Goal: Check status: Check status

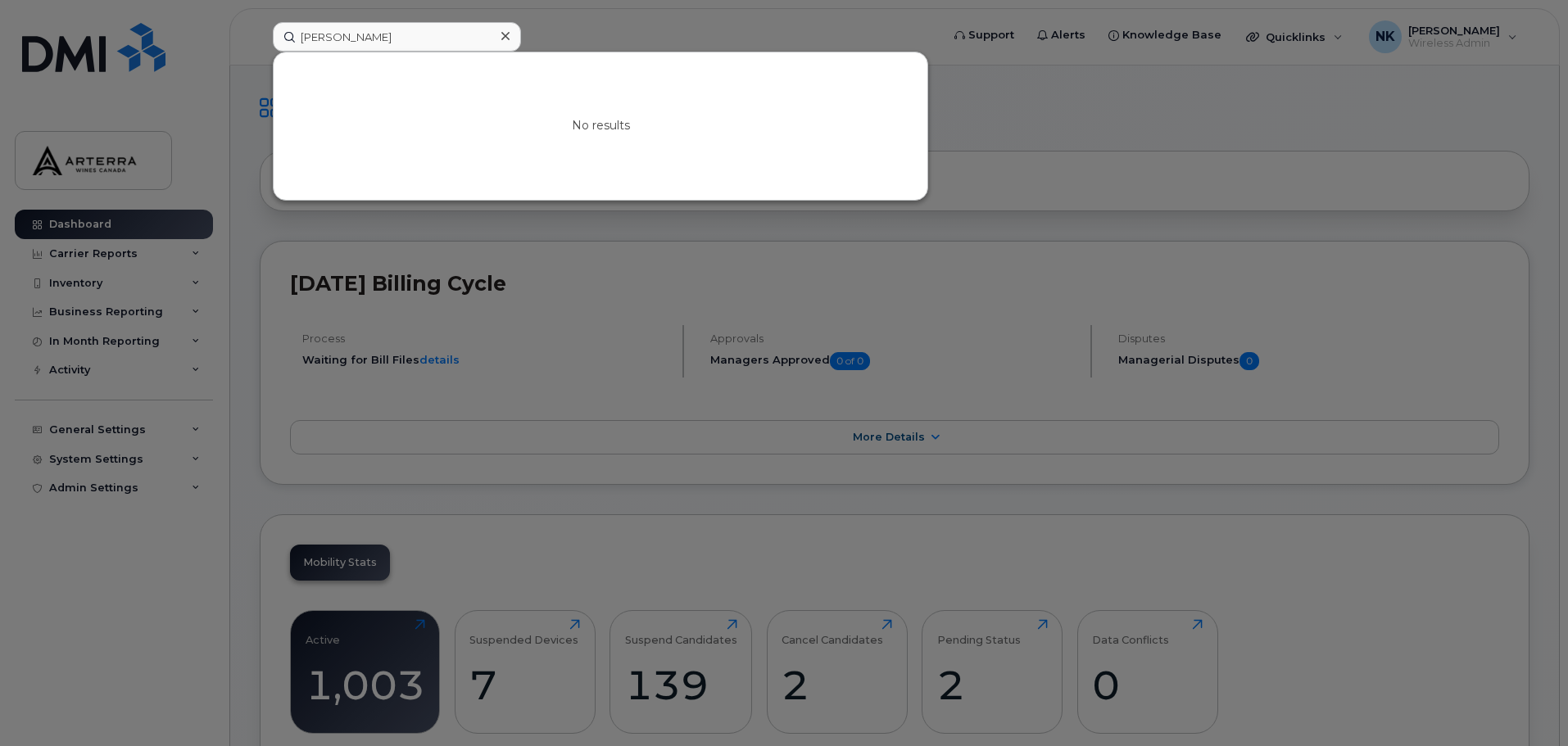
click at [506, 39] on icon at bounding box center [505, 35] width 8 height 13
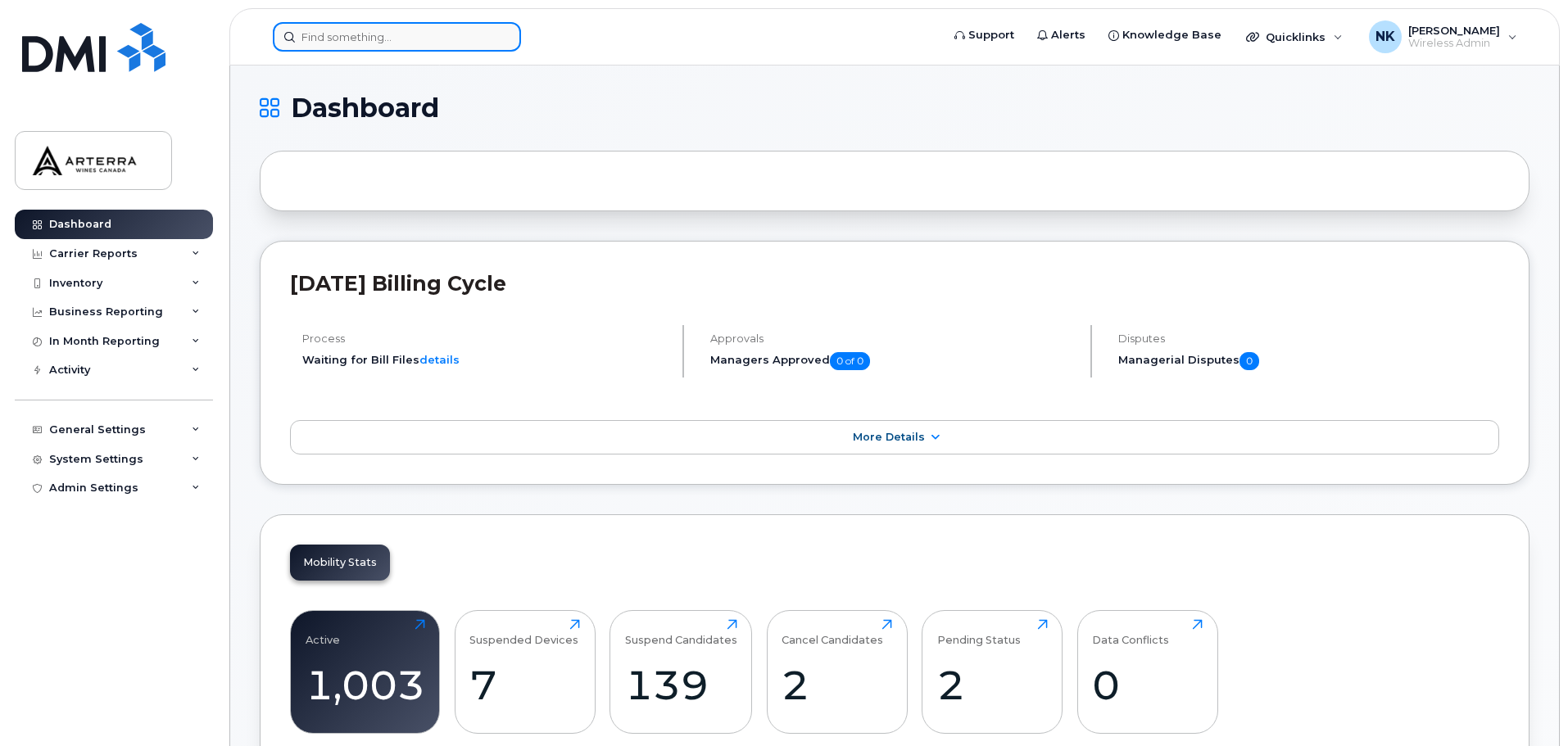
click at [460, 38] on input at bounding box center [397, 36] width 248 height 29
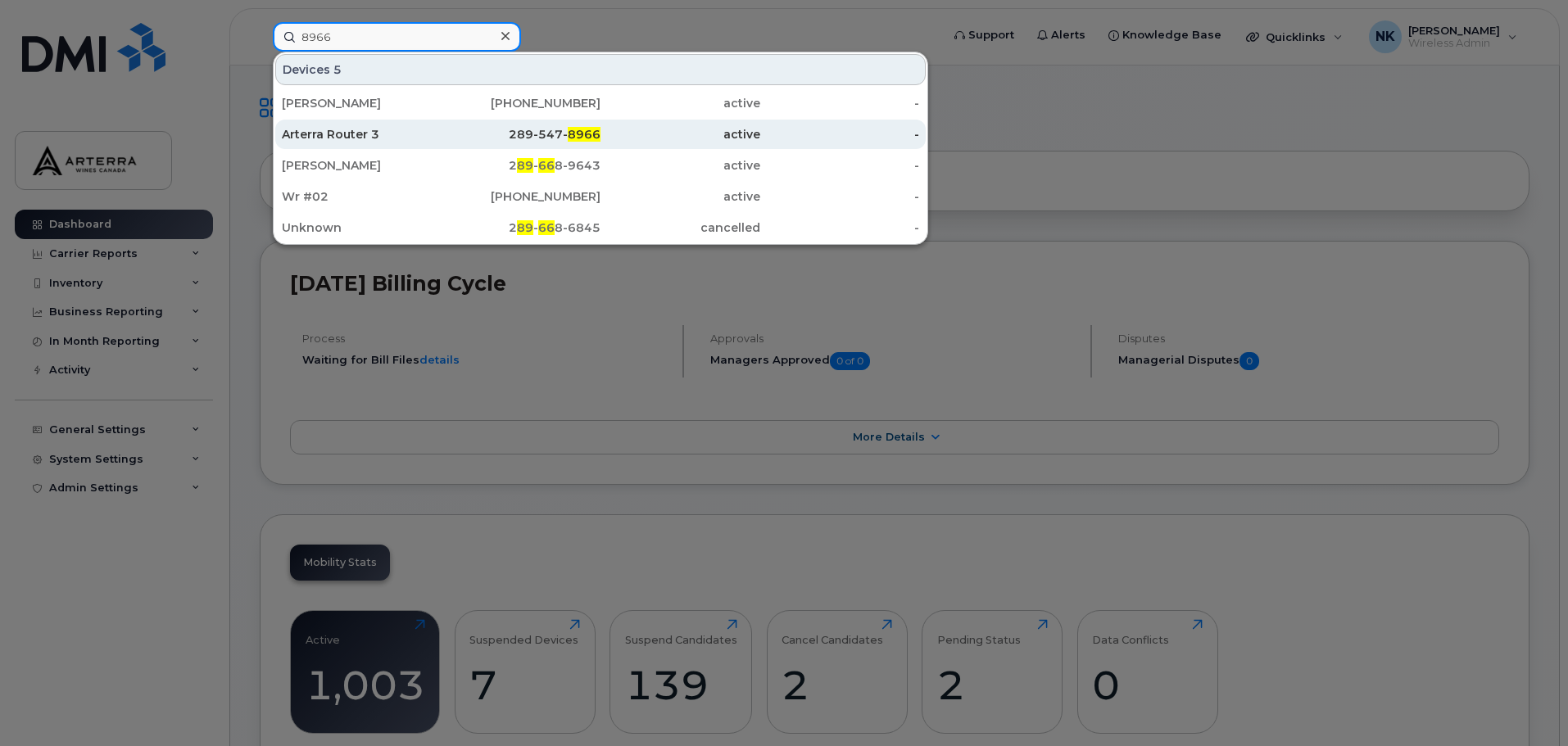
type input "8966"
click at [435, 134] on div "Arterra Router 3" at bounding box center [362, 134] width 160 height 16
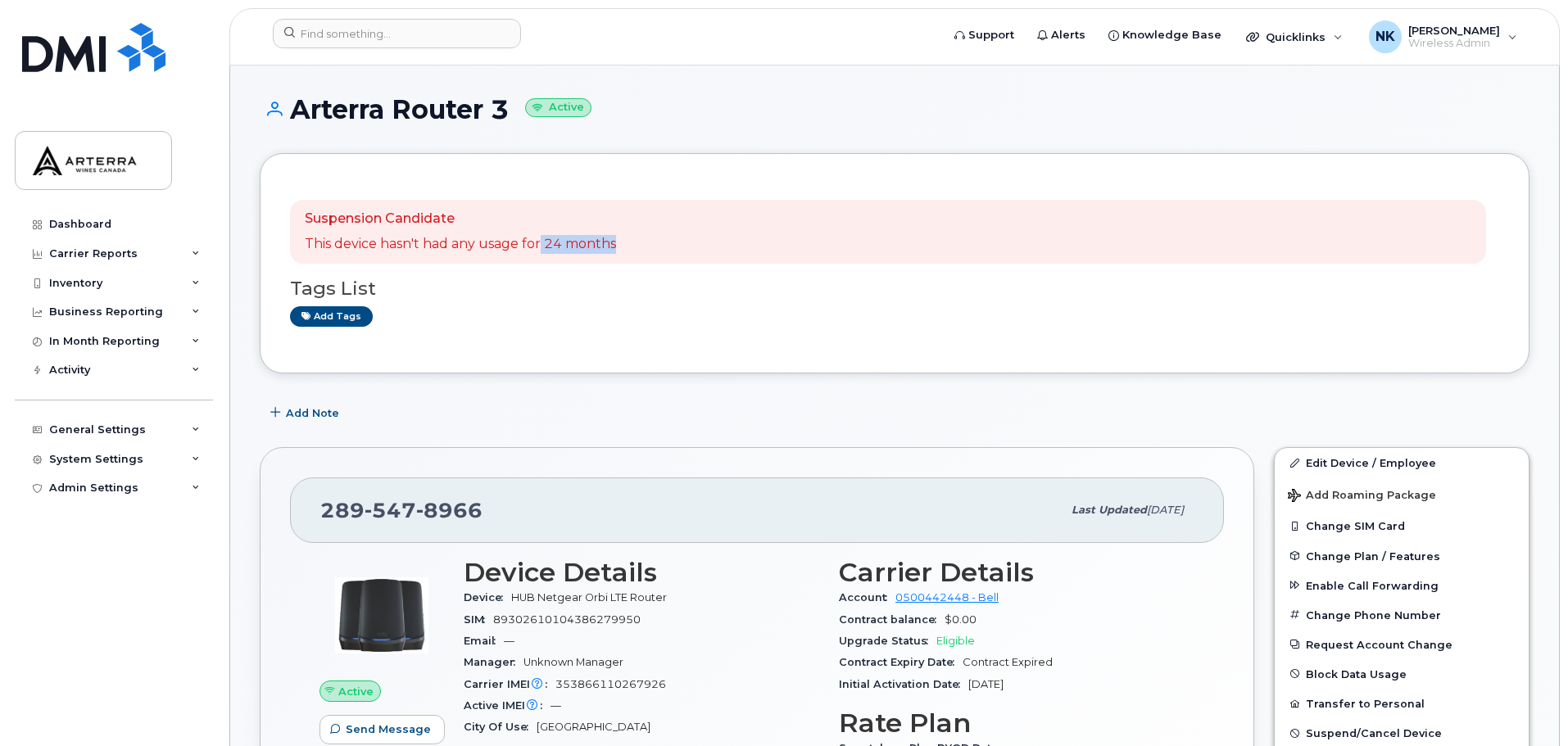
drag, startPoint x: 542, startPoint y: 244, endPoint x: 676, endPoint y: 245, distance: 133.6
click at [676, 245] on div "Suspension Candidate This device hasn't had any usage for 24 months" at bounding box center [888, 232] width 1196 height 64
drag, startPoint x: 488, startPoint y: 111, endPoint x: 292, endPoint y: 119, distance: 196.0
click at [292, 119] on h1 "Arterra Router 3 Active" at bounding box center [895, 109] width 1270 height 29
copy h1 "Arterra Router"
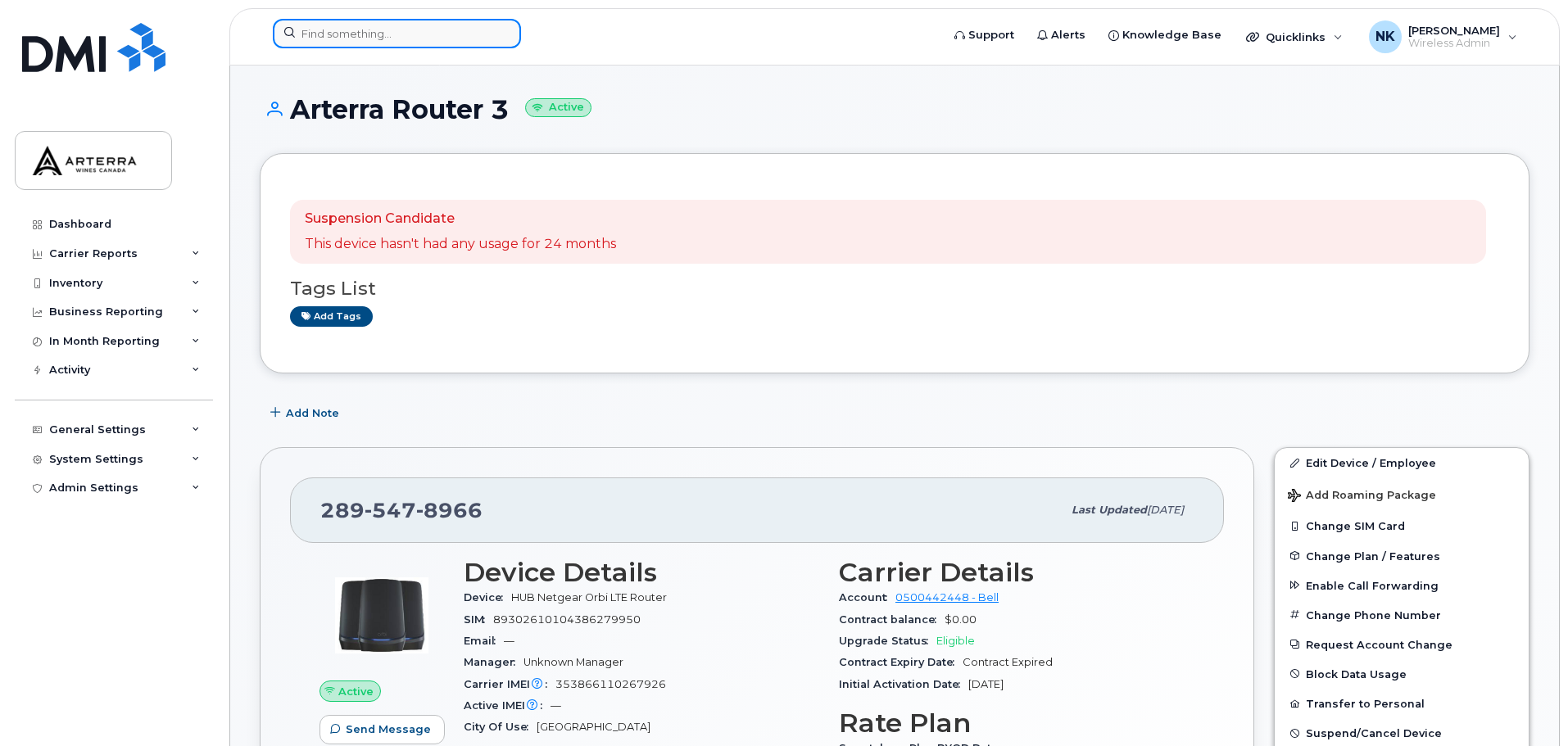
click at [351, 34] on input at bounding box center [397, 33] width 248 height 29
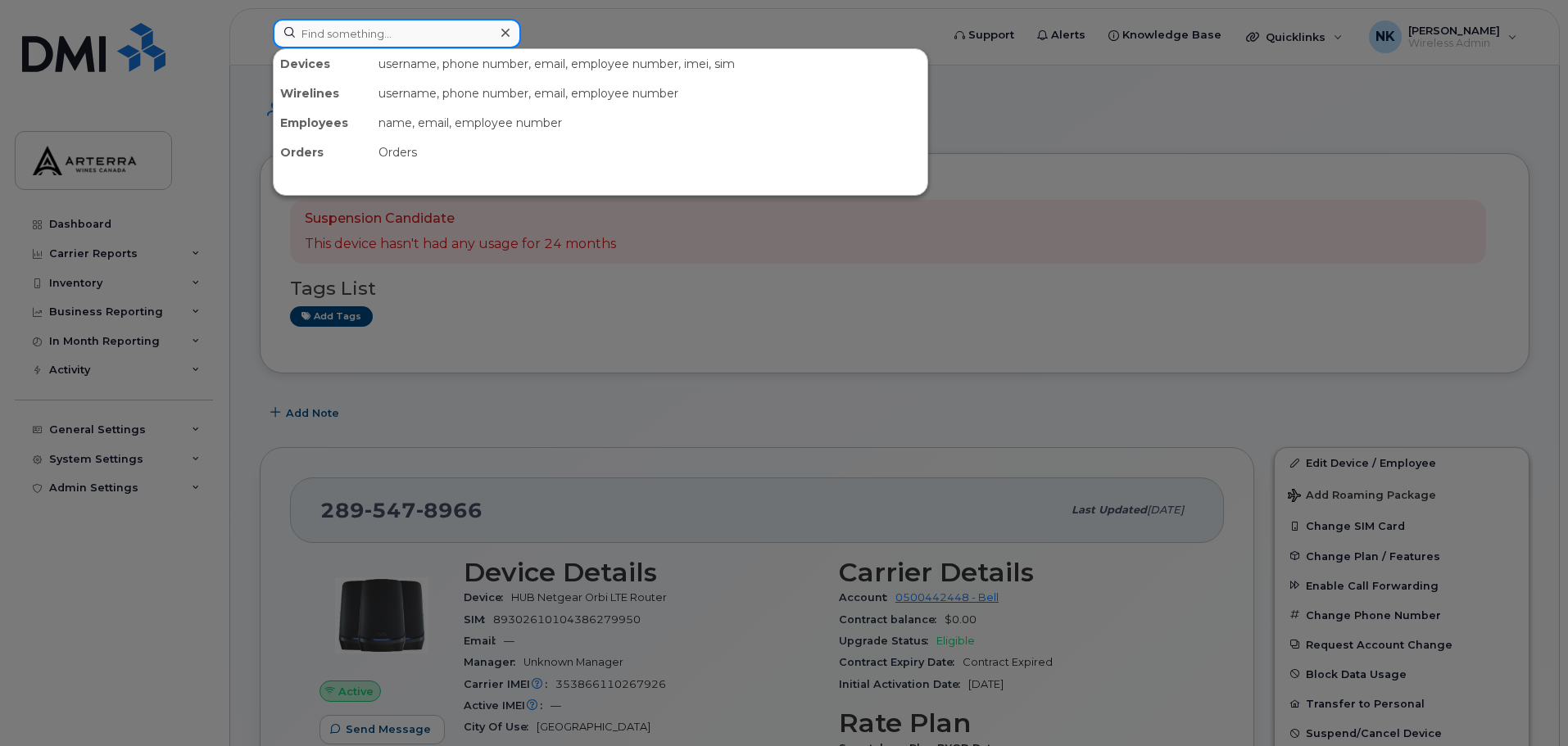
paste input "Arterra Router"
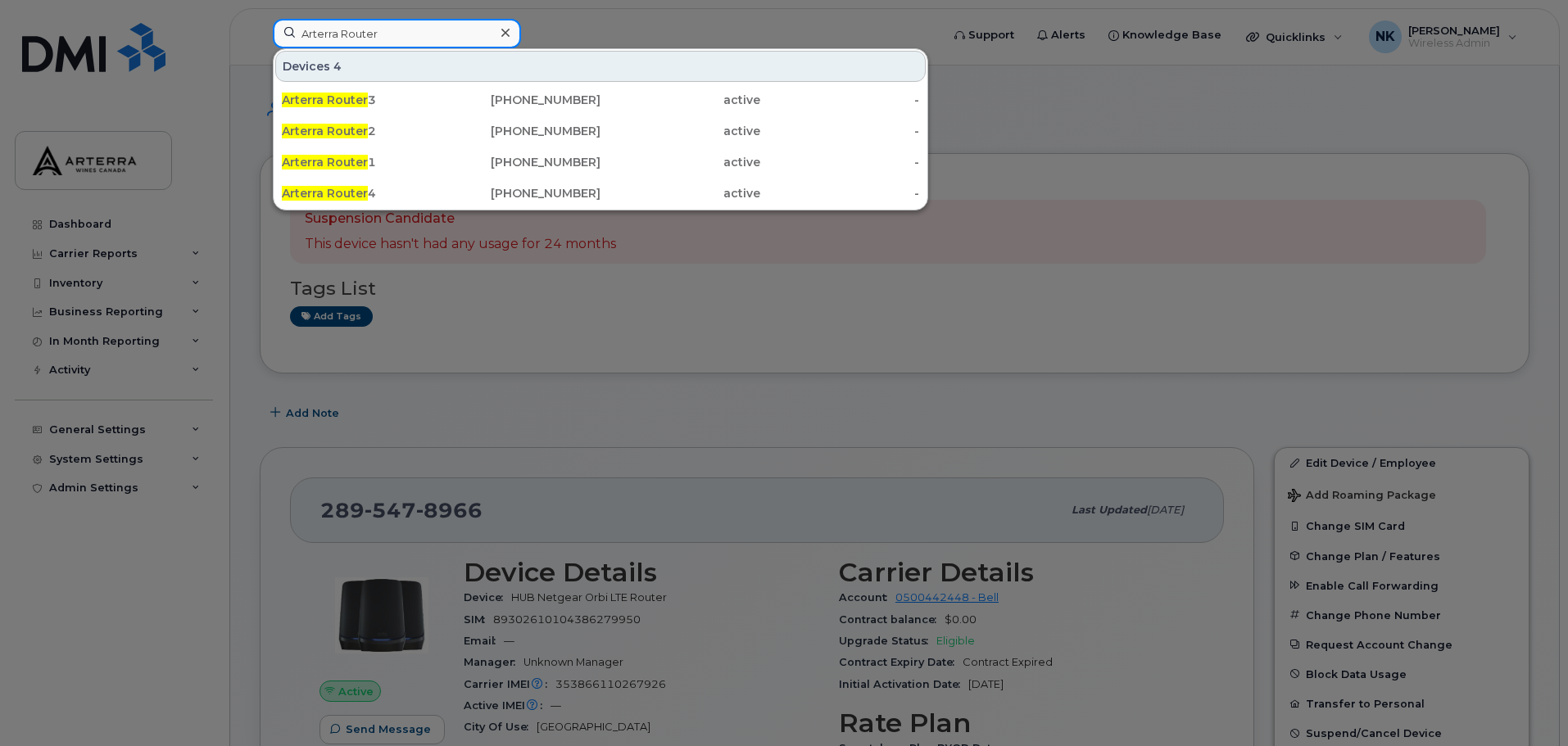
type input "Arterra Router"
click at [511, 32] on div at bounding box center [505, 33] width 24 height 24
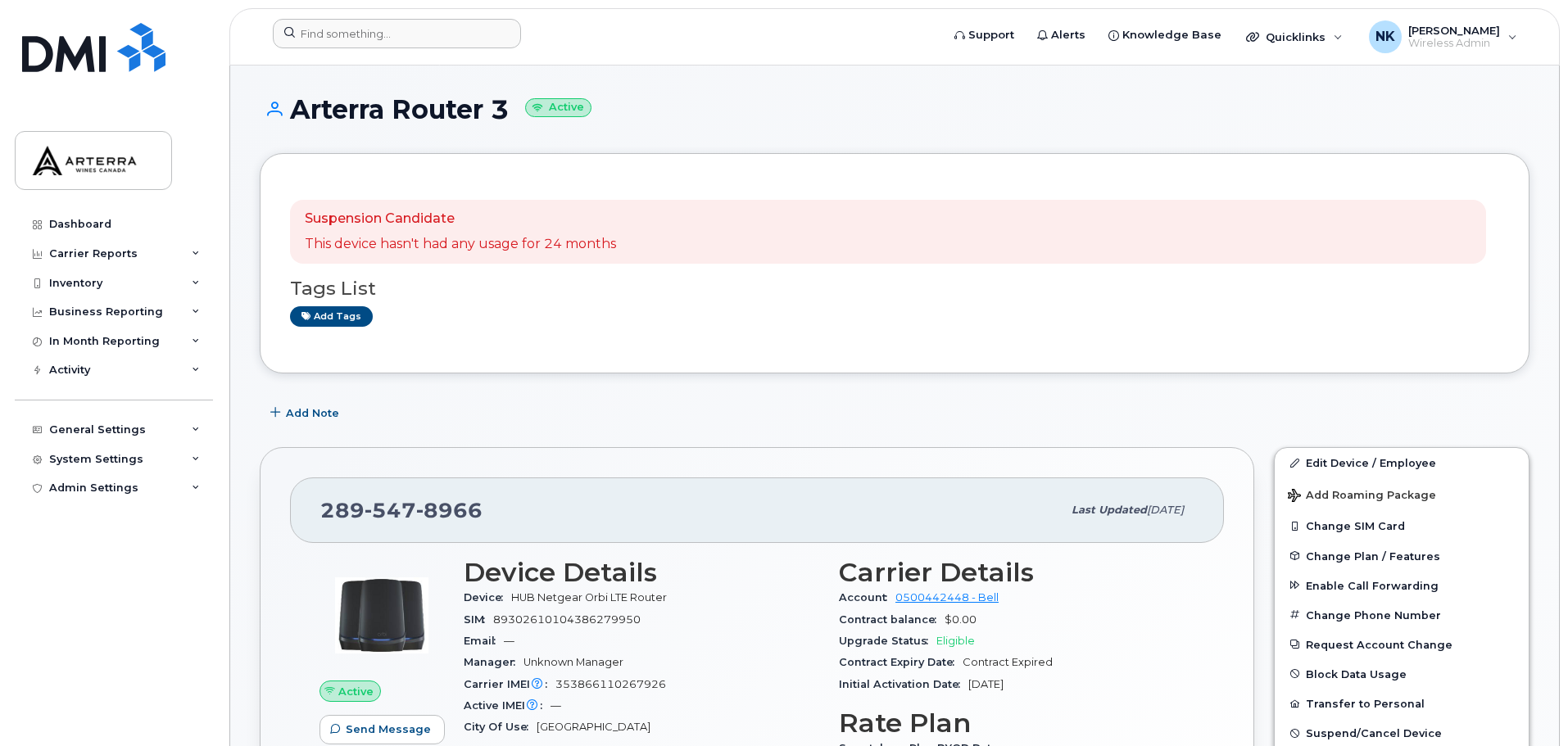
click at [611, 41] on form at bounding box center [601, 33] width 657 height 29
